Goal: Browse casually: Explore the website without a specific task or goal

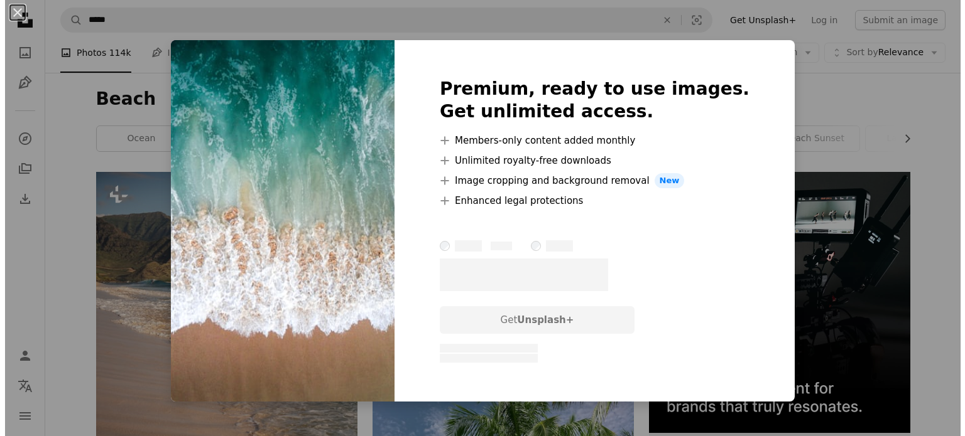
scroll to position [556, 0]
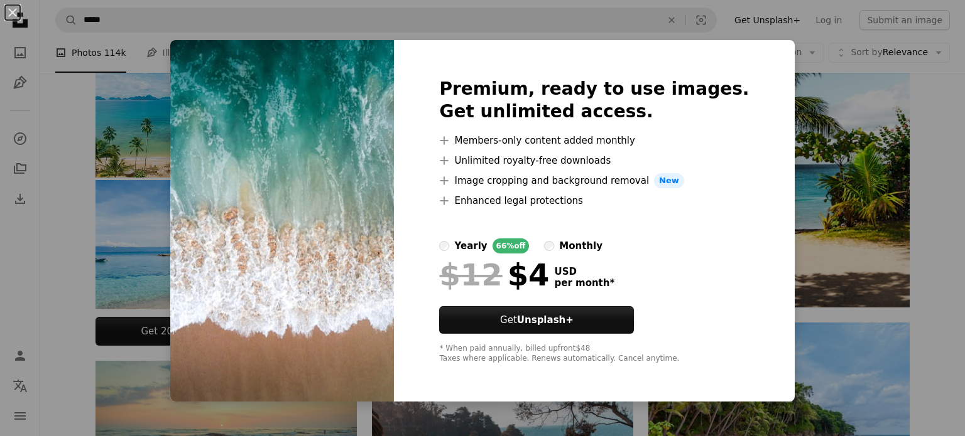
click at [812, 211] on div "An X shape Premium, ready to use images. Get unlimited access. A plus sign Memb…" at bounding box center [482, 218] width 965 height 436
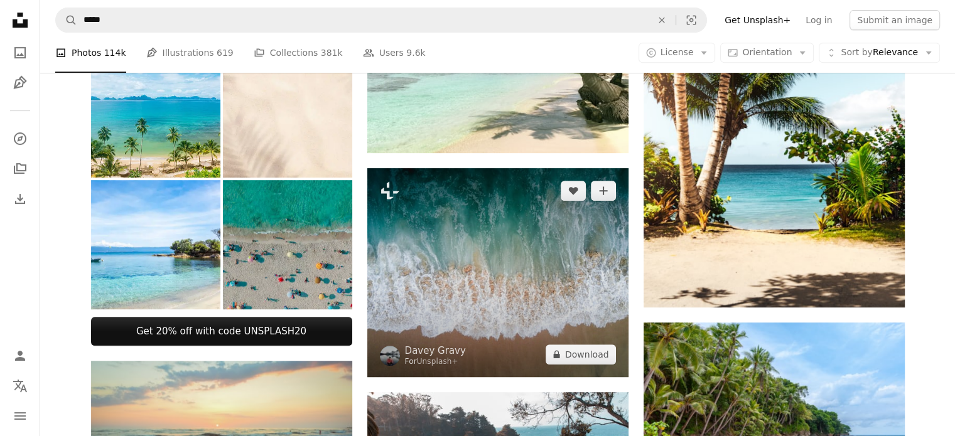
click at [491, 267] on img at bounding box center [497, 272] width 261 height 209
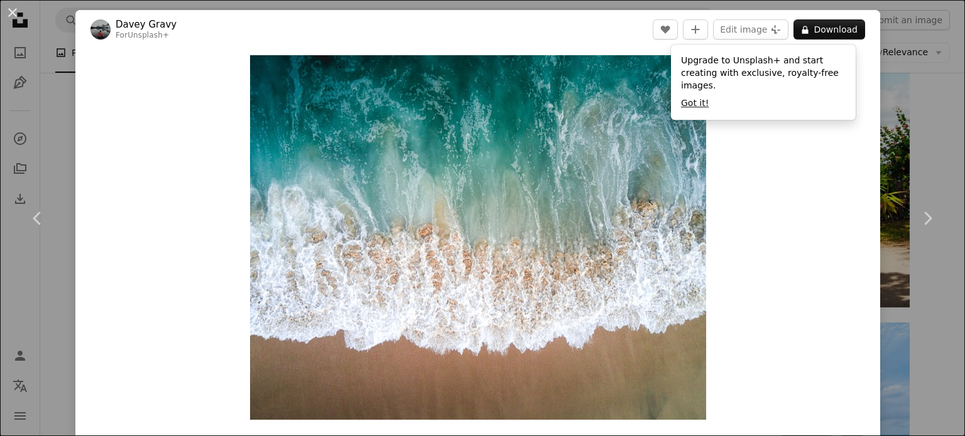
click at [690, 97] on button "Got it!" at bounding box center [695, 103] width 28 height 13
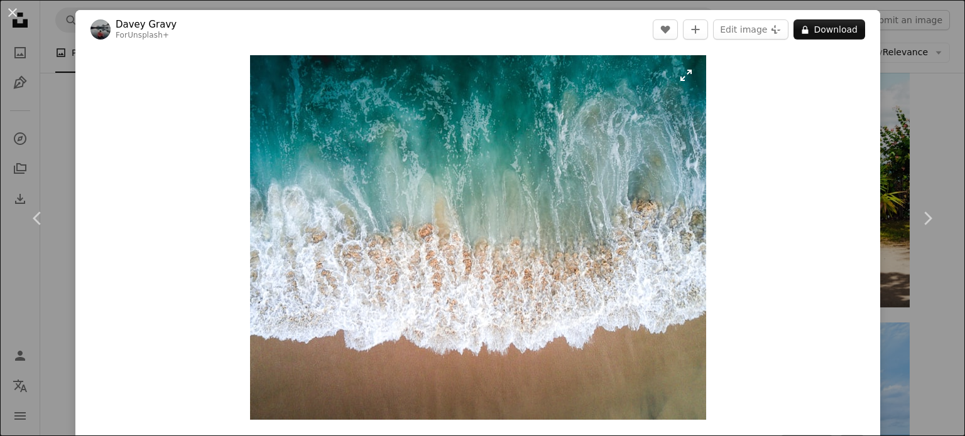
click at [678, 75] on img "Zoom in on this image" at bounding box center [478, 237] width 456 height 365
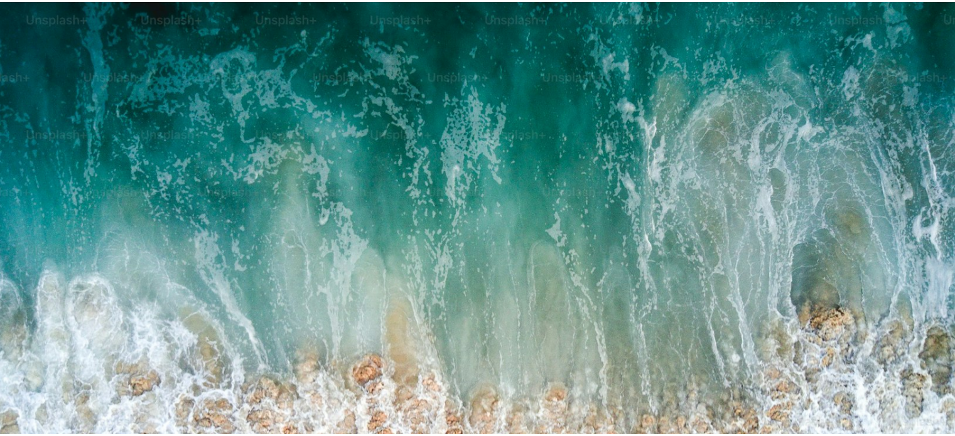
scroll to position [160, 0]
